Goal: Task Accomplishment & Management: Manage account settings

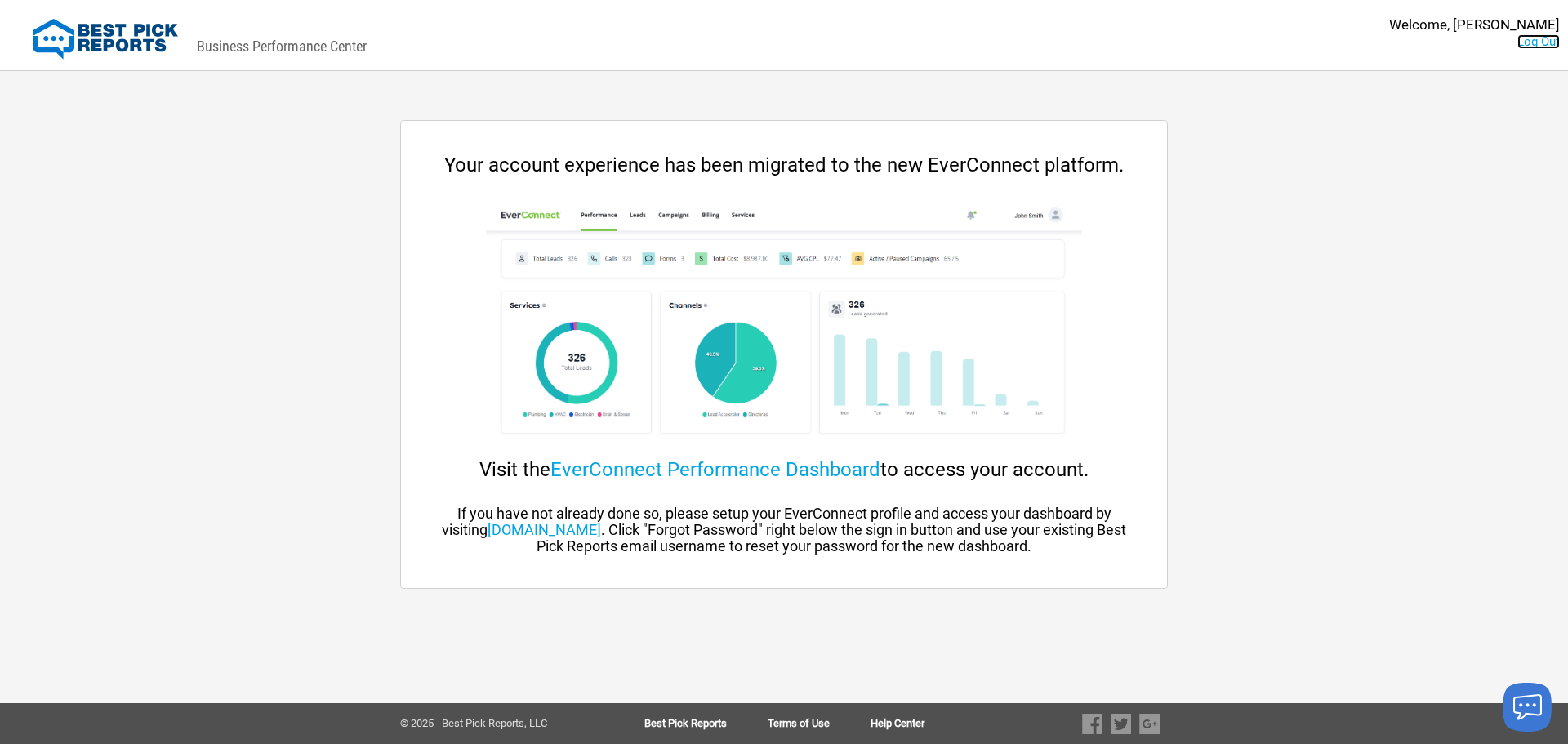
click at [1534, 48] on link "Log Out" at bounding box center [1538, 41] width 43 height 15
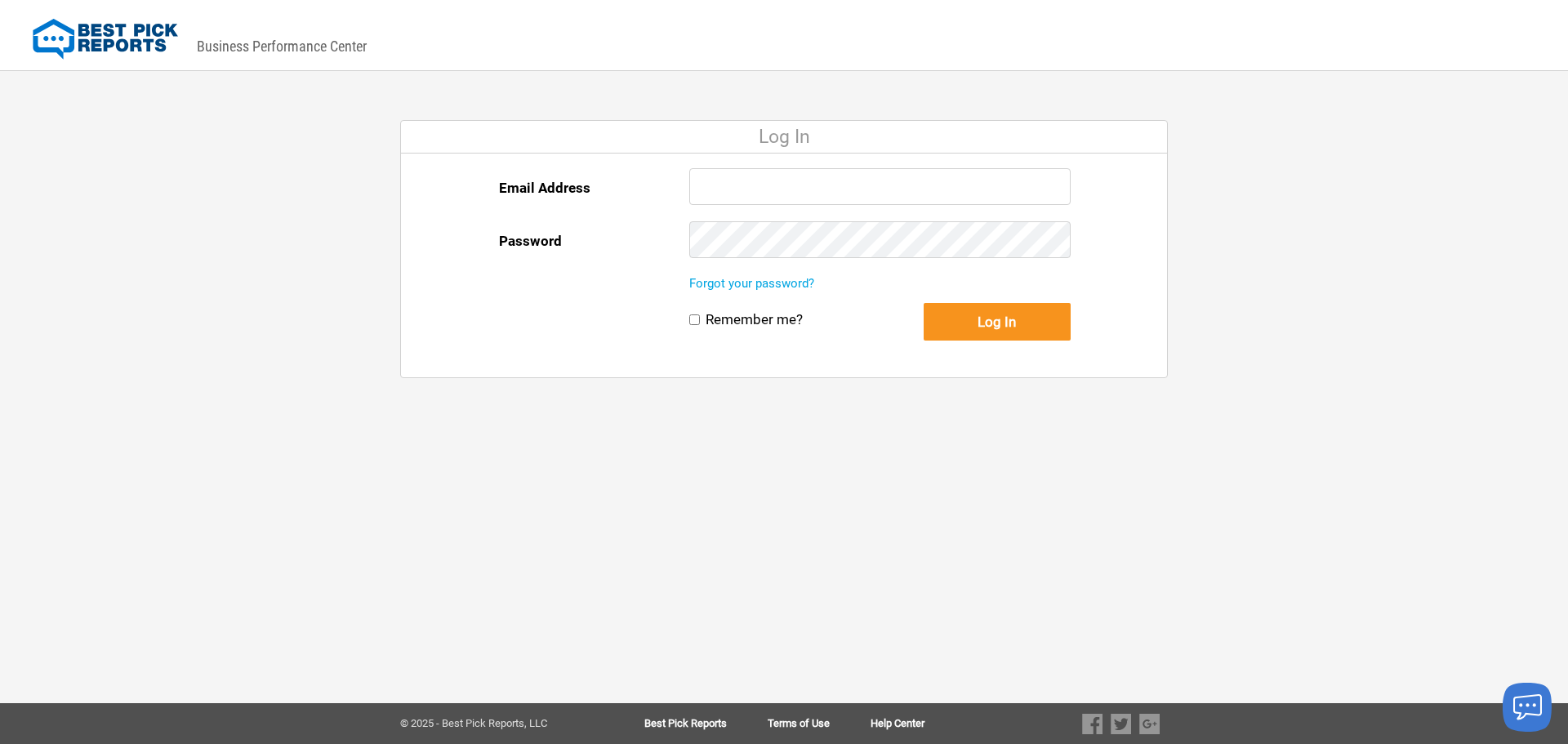
drag, startPoint x: 907, startPoint y: 453, endPoint x: 937, endPoint y: 378, distance: 80.8
click at [907, 453] on div "DASHBOARD PREVIEW DASHBOARD PREVIEW You are viewing this company dashboard as a…" at bounding box center [784, 372] width 1568 height 744
click at [930, 505] on div "DASHBOARD PREVIEW DASHBOARD PREVIEW You are viewing this company dashboard as a…" at bounding box center [784, 372] width 1568 height 744
click at [1015, 450] on div "DASHBOARD PREVIEW DASHBOARD PREVIEW You are viewing this company dashboard as a…" at bounding box center [784, 372] width 1568 height 744
